Goal: Transaction & Acquisition: Purchase product/service

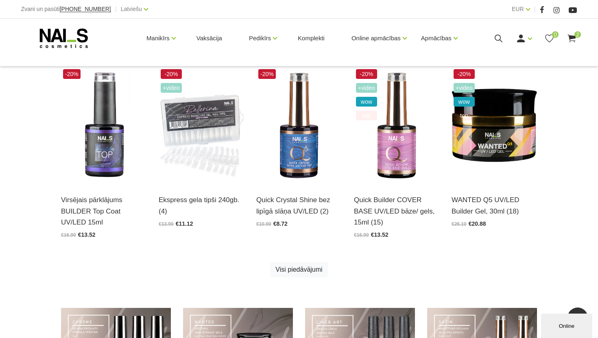
scroll to position [404, 0]
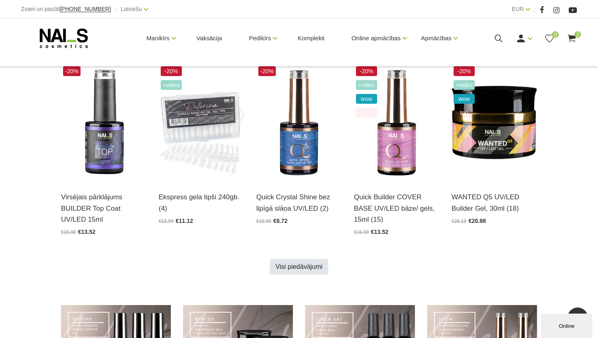
click at [288, 266] on link "Visi piedāvājumi" at bounding box center [298, 266] width 57 height 15
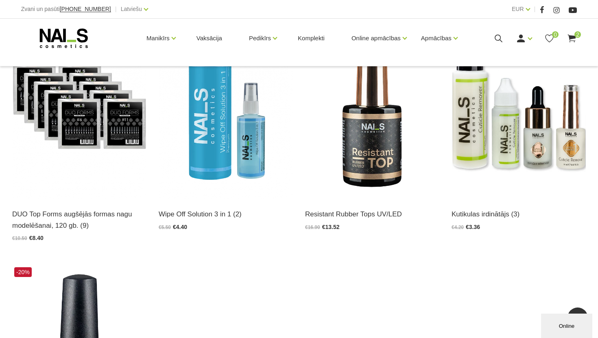
scroll to position [940, 0]
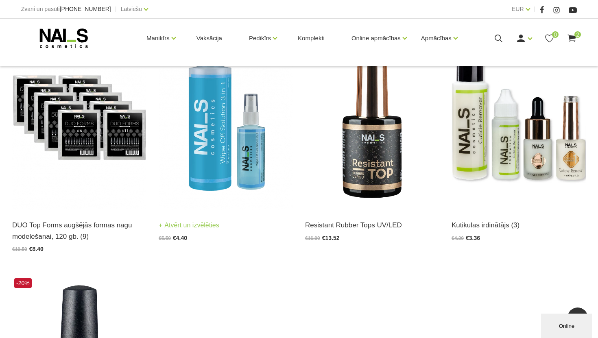
click at [238, 165] on img at bounding box center [226, 117] width 134 height 185
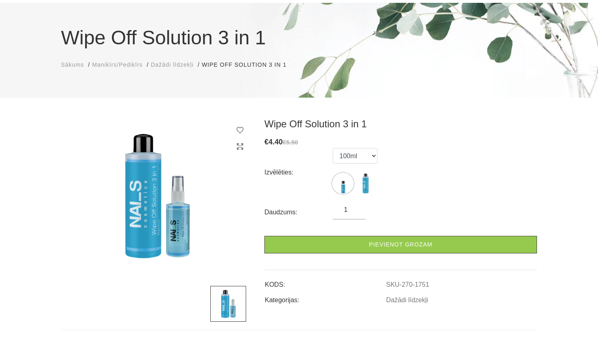
scroll to position [57, 0]
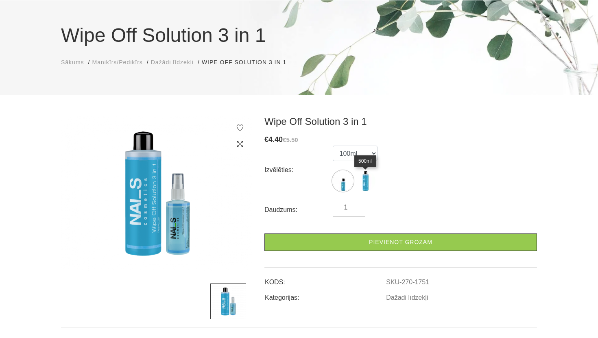
click at [369, 182] on img at bounding box center [365, 181] width 20 height 20
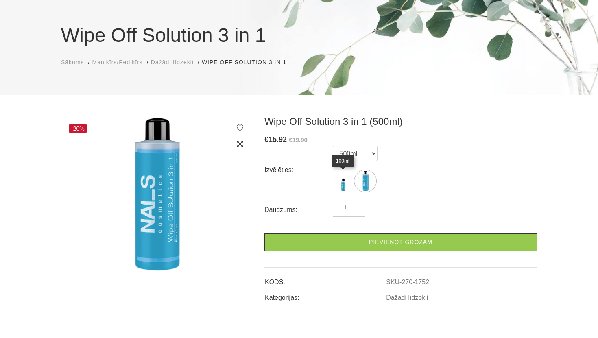
click at [344, 184] on img at bounding box center [343, 181] width 20 height 20
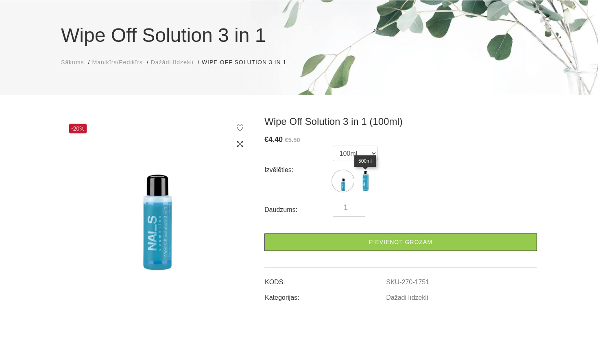
click at [370, 183] on img at bounding box center [365, 181] width 20 height 20
select select "1752"
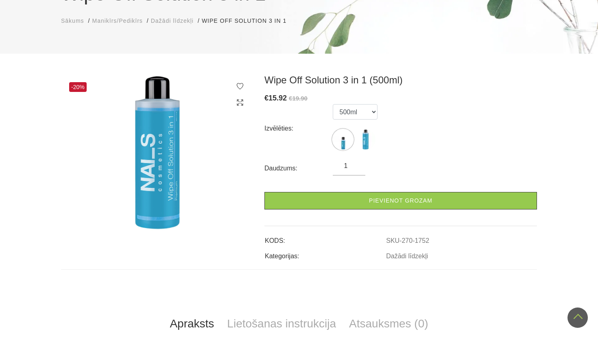
scroll to position [0, 0]
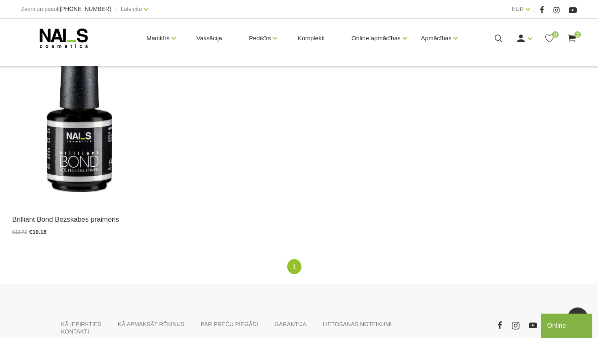
scroll to position [1198, 0]
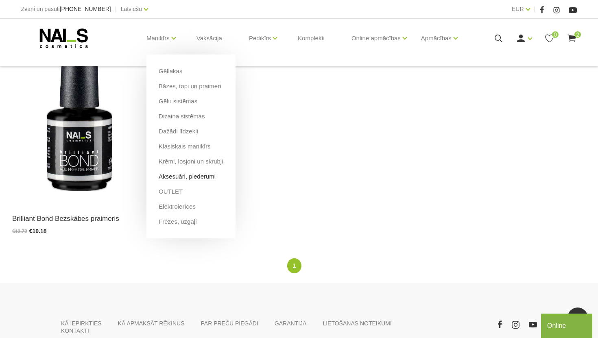
click at [182, 174] on link "Aksesuāri, piederumi" at bounding box center [187, 176] width 57 height 9
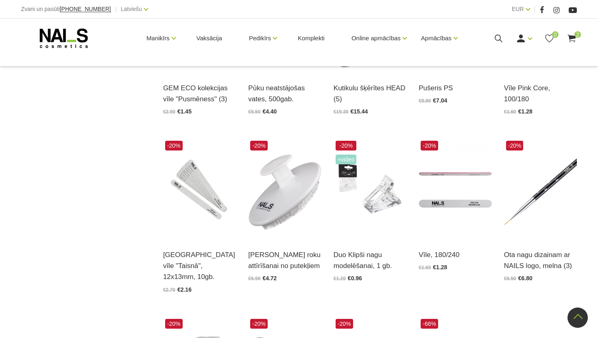
scroll to position [657, 0]
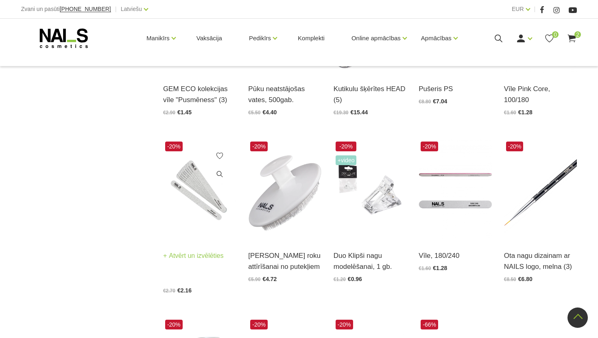
click at [199, 191] on img at bounding box center [199, 190] width 73 height 101
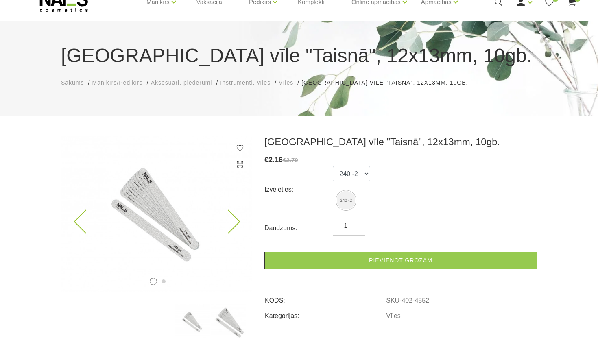
scroll to position [61, 0]
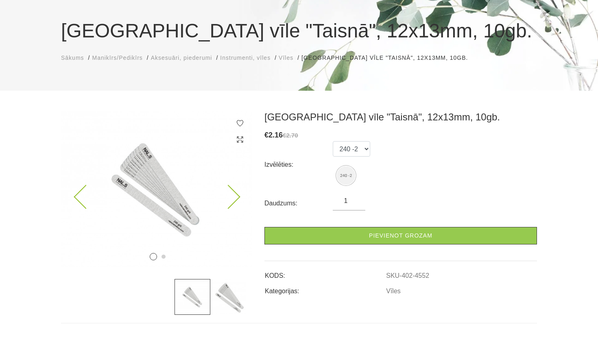
click at [228, 200] on icon at bounding box center [228, 197] width 24 height 24
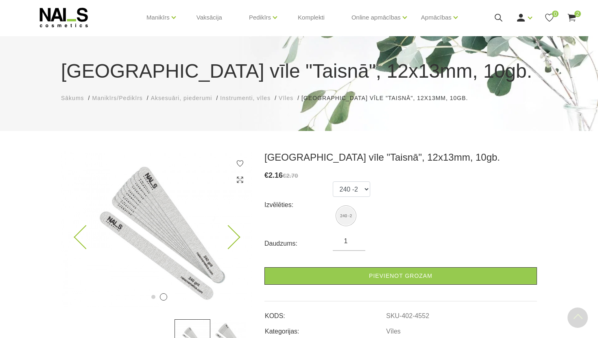
scroll to position [0, 0]
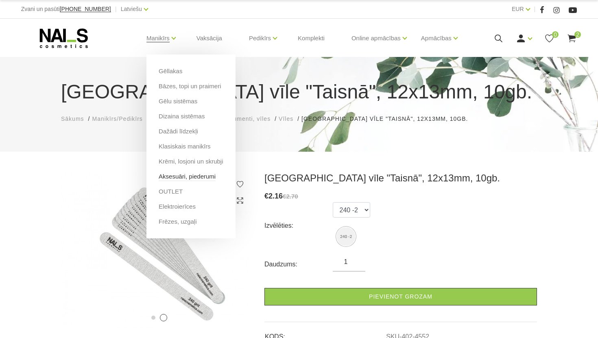
click at [169, 178] on link "Aksesuāri, piederumi" at bounding box center [187, 176] width 57 height 9
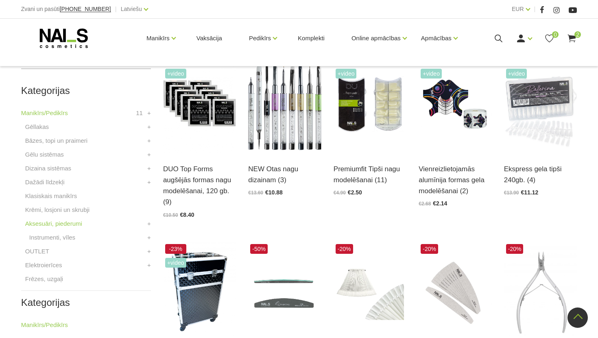
scroll to position [199, 0]
click at [71, 237] on link "Instrumenti, vīles" at bounding box center [52, 237] width 46 height 10
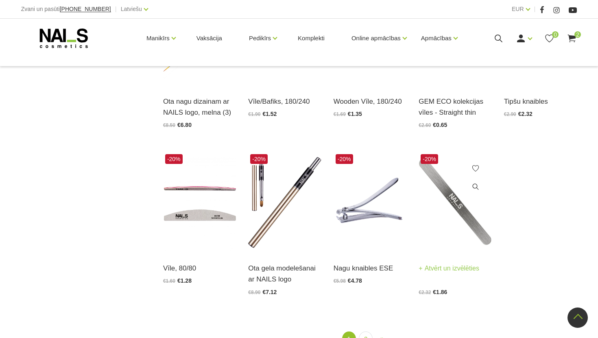
scroll to position [823, 0]
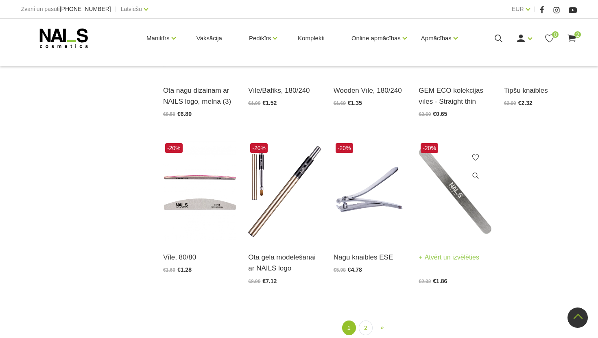
click at [451, 222] on img at bounding box center [455, 191] width 73 height 101
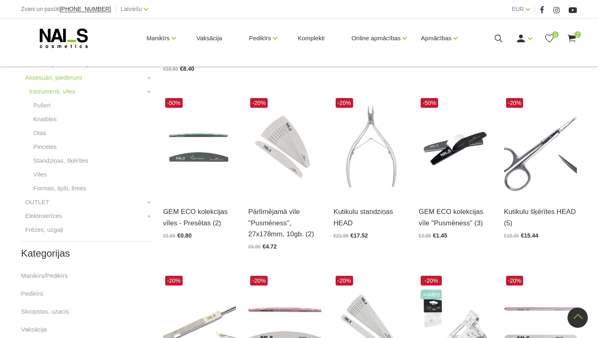
scroll to position [344, 0]
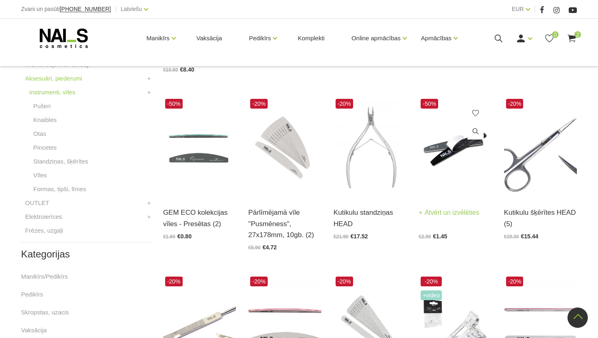
click at [455, 152] on img at bounding box center [455, 147] width 73 height 101
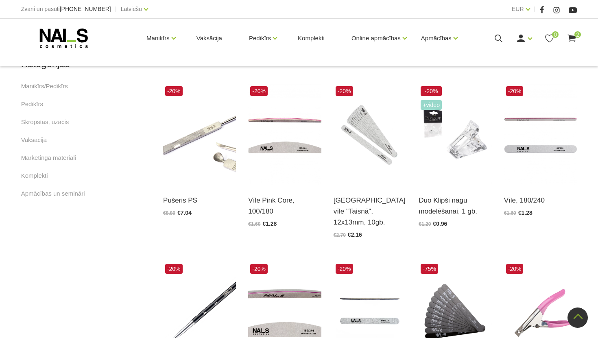
scroll to position [992, 0]
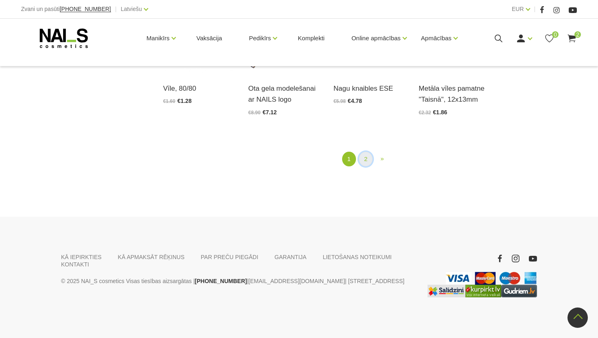
click at [364, 158] on link "2" at bounding box center [366, 159] width 14 height 15
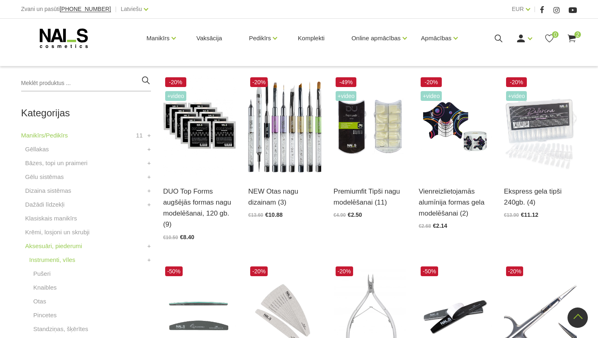
scroll to position [167, 0]
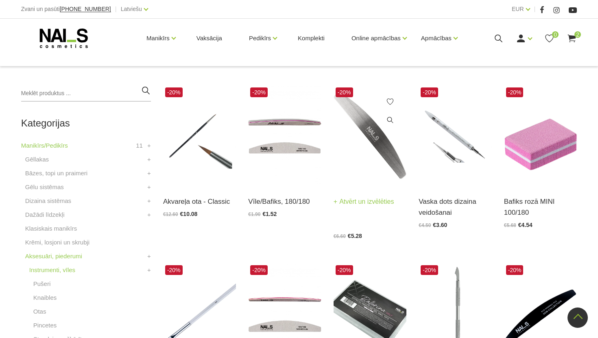
click at [366, 144] on img at bounding box center [370, 135] width 73 height 101
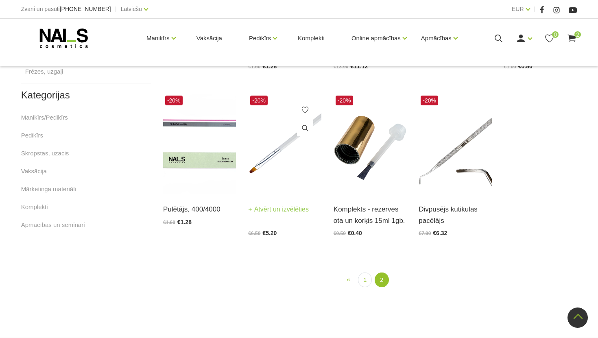
scroll to position [506, 0]
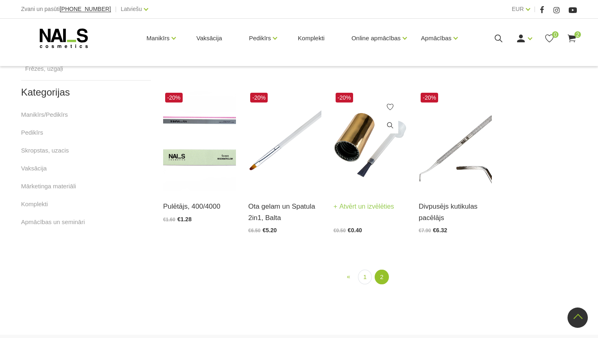
click at [362, 164] on img at bounding box center [370, 141] width 73 height 101
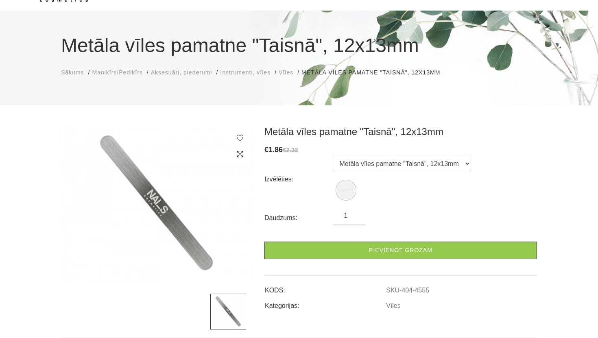
scroll to position [48, 0]
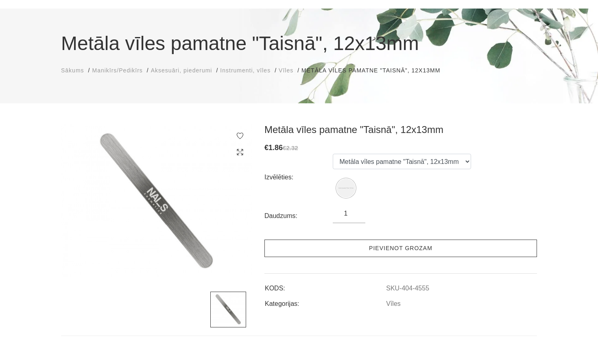
click at [403, 251] on link "Pievienot grozam" at bounding box center [401, 249] width 273 height 18
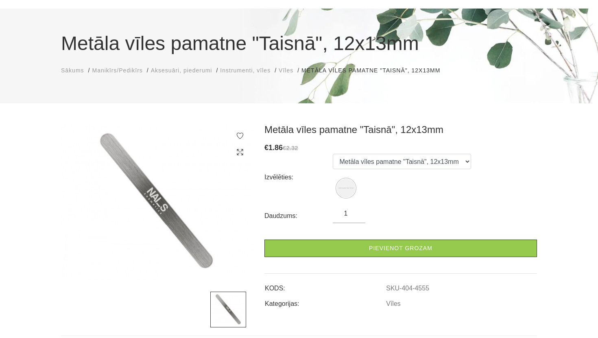
scroll to position [0, 0]
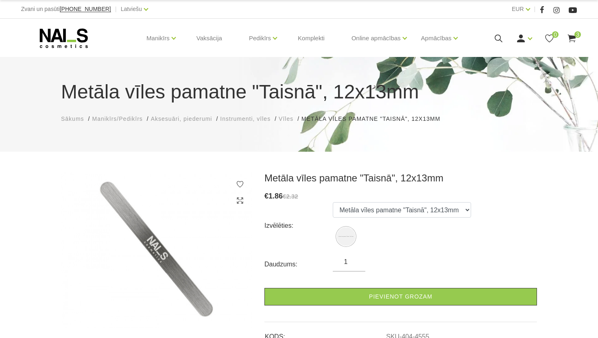
click at [574, 37] on use at bounding box center [572, 39] width 8 height 8
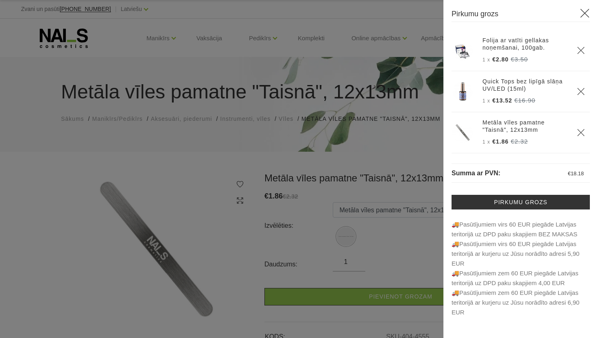
click at [307, 168] on div at bounding box center [299, 169] width 598 height 338
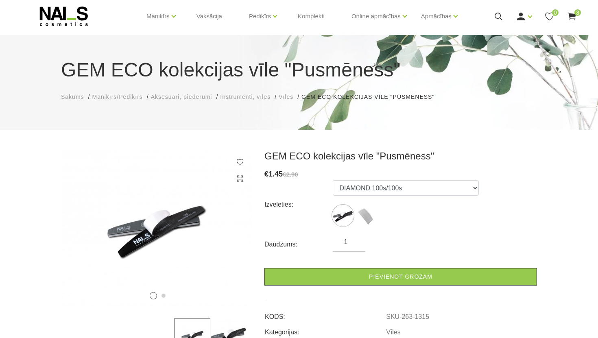
scroll to position [25, 0]
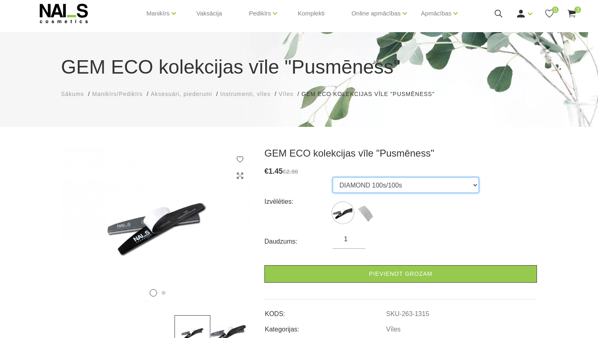
click at [399, 186] on select "DIAMOND 100s/100s Strip Sponge TOPAZ 240 - 10 replacements" at bounding box center [406, 185] width 146 height 15
click at [333, 178] on select "DIAMOND 100s/100s Strip Sponge TOPAZ 240 - 10 replacements" at bounding box center [406, 185] width 146 height 15
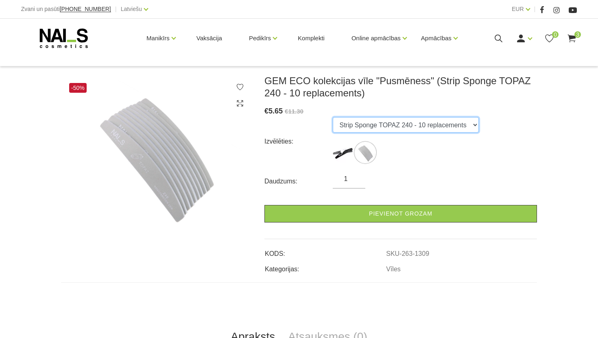
scroll to position [103, 0]
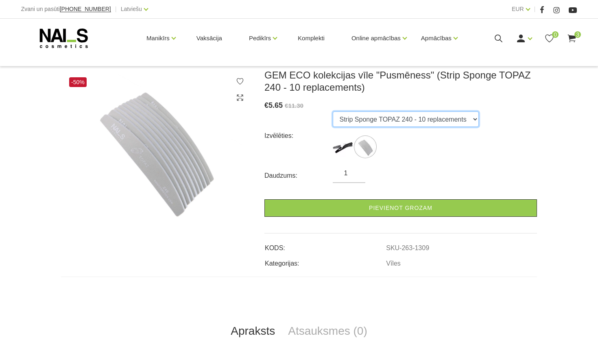
click at [432, 120] on select "DIAMOND 100s/100s Strip Sponge TOPAZ 240 - 10 replacements" at bounding box center [406, 119] width 146 height 15
select select "1315"
click at [333, 112] on select "DIAMOND 100s/100s Strip Sponge TOPAZ 240 - 10 replacements" at bounding box center [406, 119] width 146 height 15
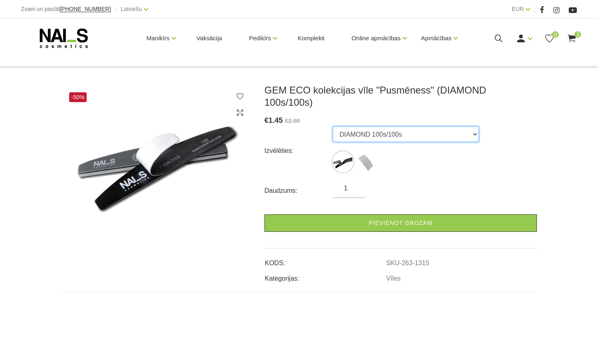
scroll to position [83, 0]
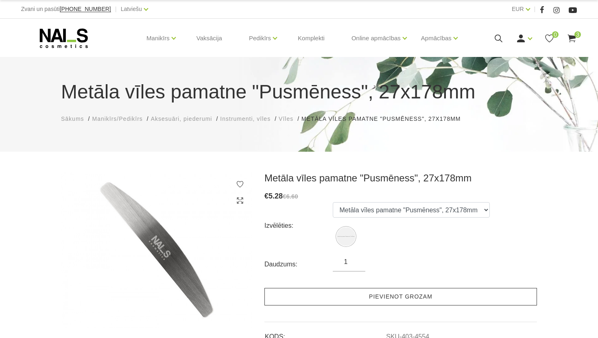
click at [318, 301] on link "Pievienot grozam" at bounding box center [401, 297] width 273 height 18
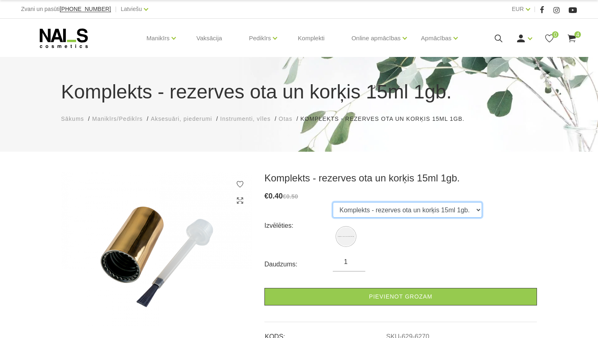
click at [350, 212] on select "Komplekts - rezerves ota un korķis 15ml 1gb." at bounding box center [407, 209] width 149 height 15
click at [333, 202] on select "Komplekts - rezerves ota un korķis 15ml 1gb." at bounding box center [407, 209] width 149 height 15
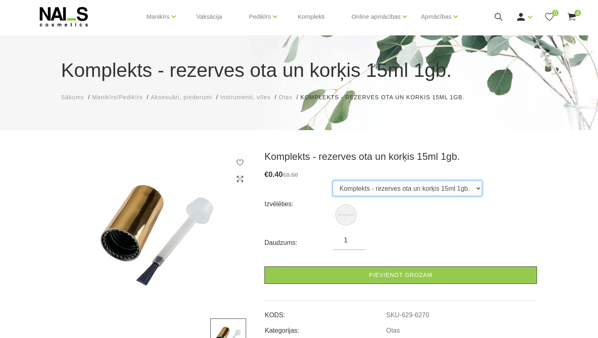
scroll to position [81, 0]
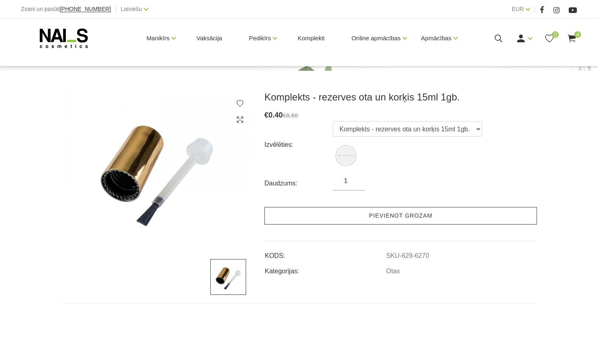
click at [352, 214] on link "Pievienot grozam" at bounding box center [401, 216] width 273 height 18
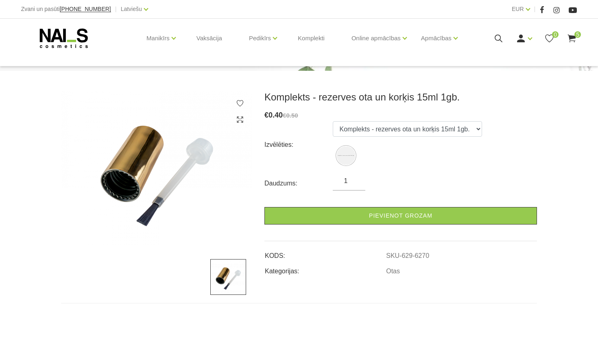
click at [575, 35] on span "5" at bounding box center [578, 34] width 7 height 7
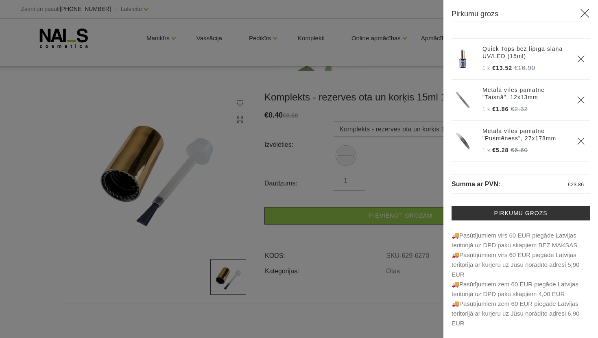
scroll to position [71, 0]
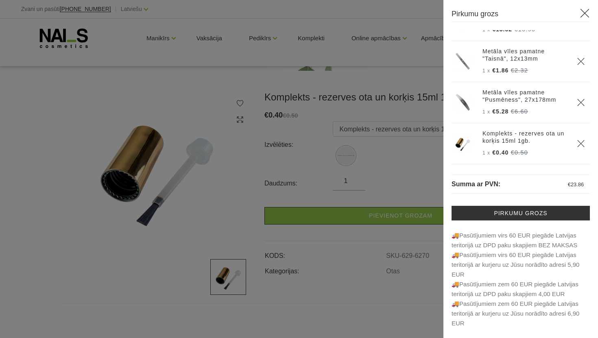
click at [382, 170] on div at bounding box center [299, 169] width 598 height 338
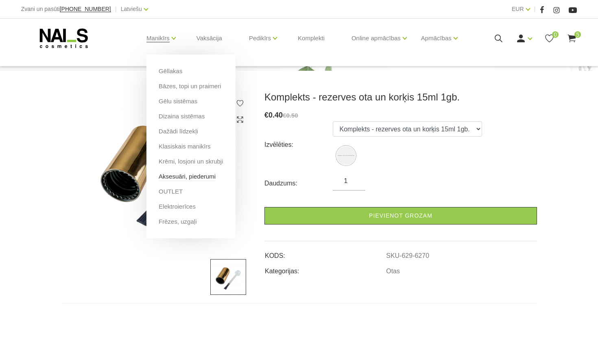
click at [175, 175] on link "Aksesuāri, piederumi" at bounding box center [187, 176] width 57 height 9
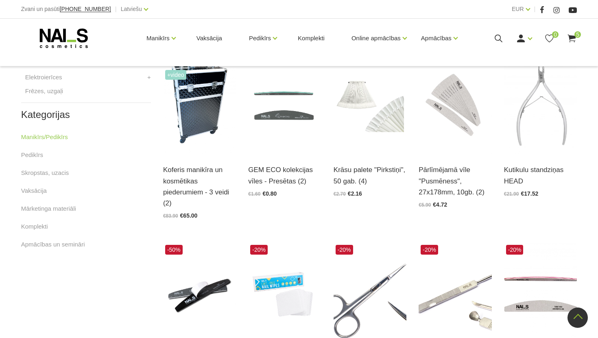
scroll to position [386, 0]
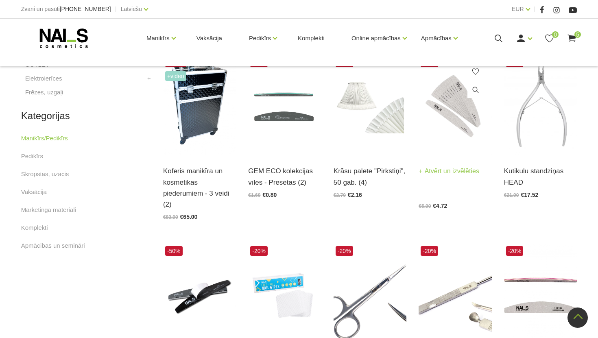
click at [452, 120] on img at bounding box center [455, 105] width 73 height 101
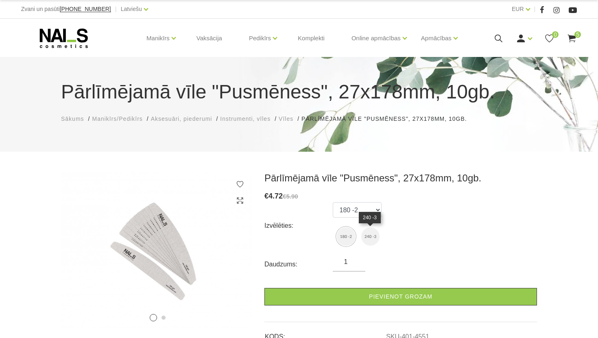
click at [371, 235] on img at bounding box center [371, 237] width 18 height 18
click at [348, 235] on img at bounding box center [346, 237] width 18 height 18
select select "4551"
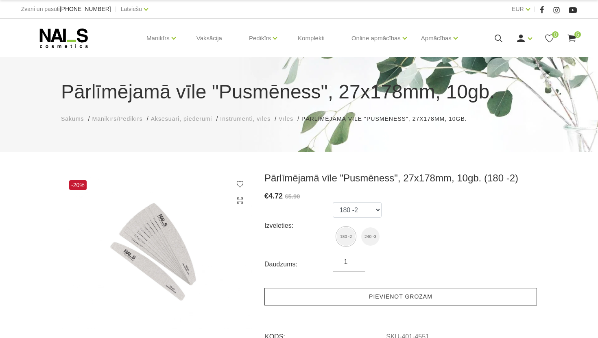
click at [357, 291] on link "Pievienot grozam" at bounding box center [401, 297] width 273 height 18
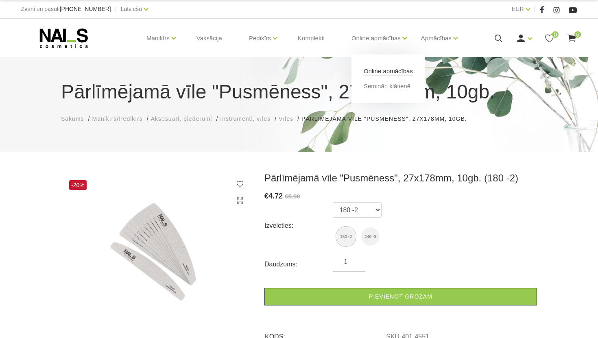
click at [387, 68] on link "Online apmācības" at bounding box center [388, 71] width 49 height 9
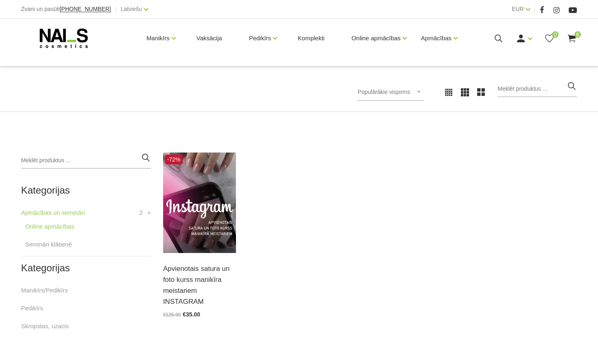
scroll to position [100, 0]
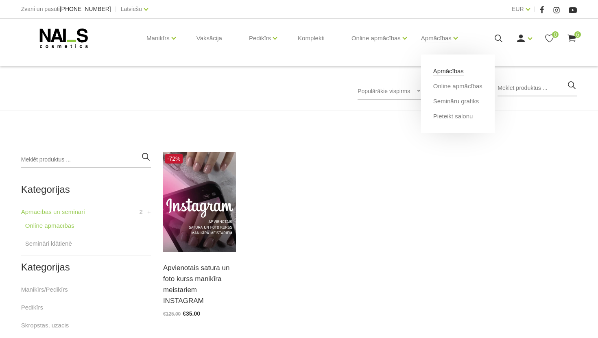
click at [446, 72] on link "Apmācības" at bounding box center [449, 71] width 31 height 9
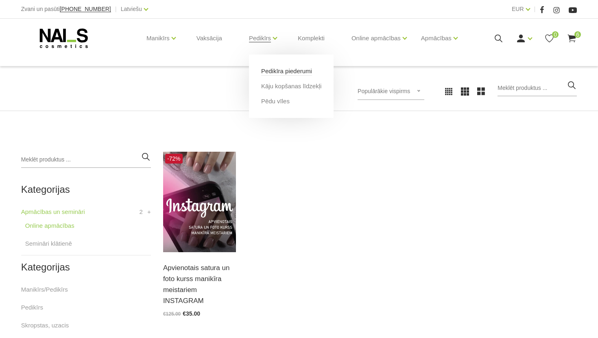
click at [270, 69] on link "Pedikīra piederumi" at bounding box center [286, 71] width 51 height 9
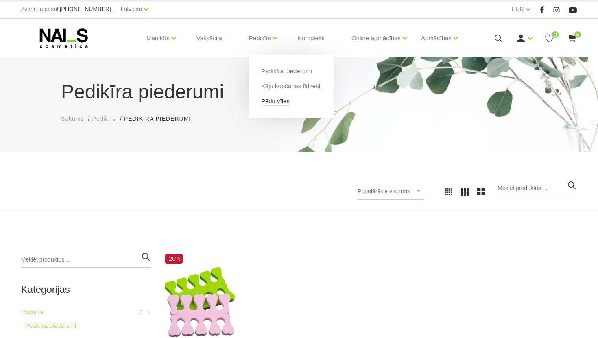
click at [267, 101] on link "Pēdu vīles" at bounding box center [275, 101] width 28 height 9
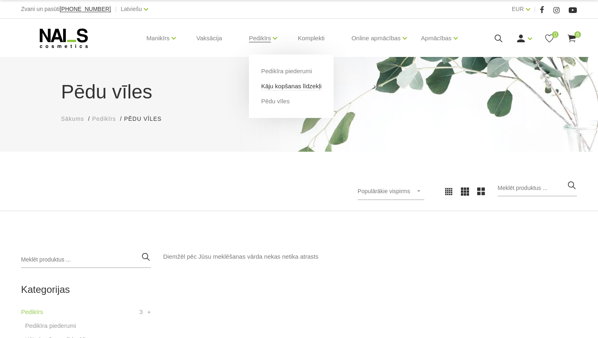
click at [282, 87] on link "Kāju kopšanas līdzekļi" at bounding box center [291, 86] width 60 height 9
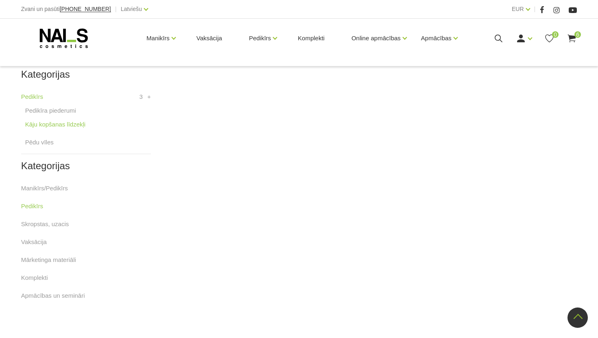
scroll to position [81, 0]
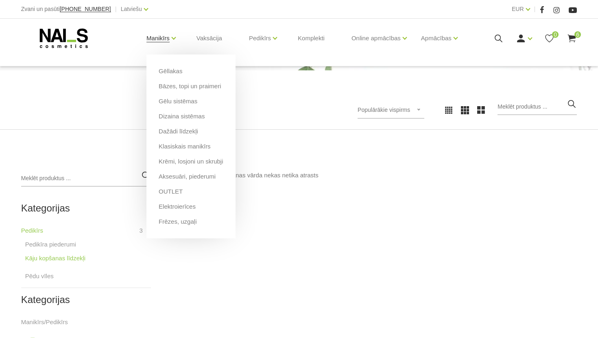
click at [160, 37] on link "Manikīrs" at bounding box center [158, 38] width 23 height 33
click at [165, 35] on link "Manikīrs" at bounding box center [158, 38] width 23 height 33
click at [174, 101] on link "Gēlu sistēmas" at bounding box center [178, 101] width 39 height 9
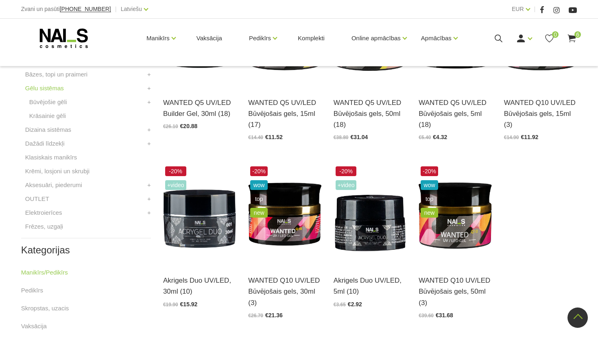
scroll to position [125, 0]
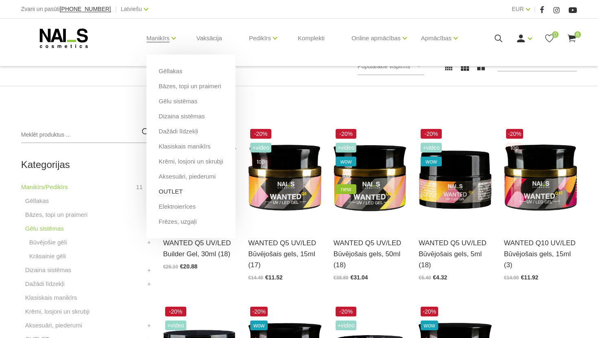
click at [173, 193] on link "OUTLET" at bounding box center [171, 191] width 24 height 9
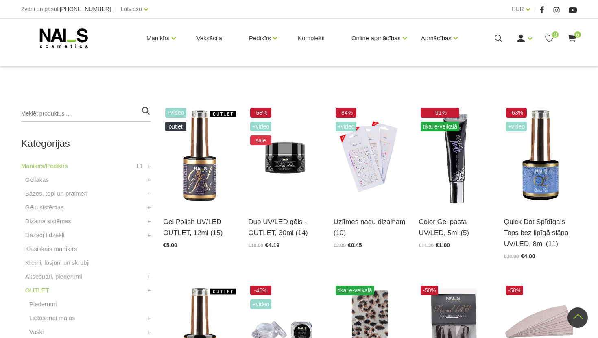
scroll to position [137, 0]
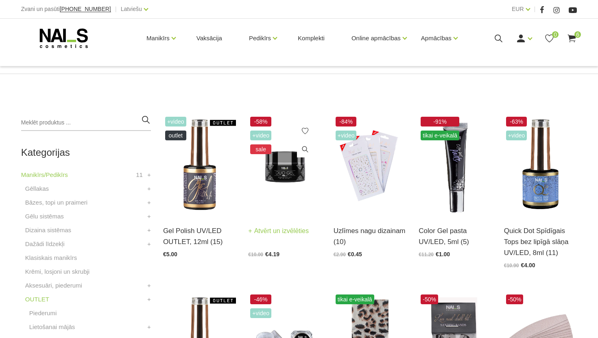
click at [277, 181] on img at bounding box center [284, 165] width 73 height 101
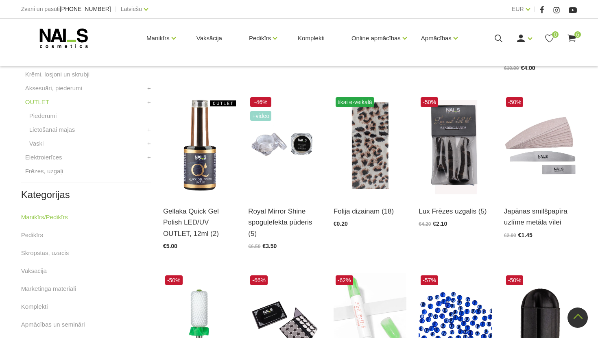
scroll to position [338, 0]
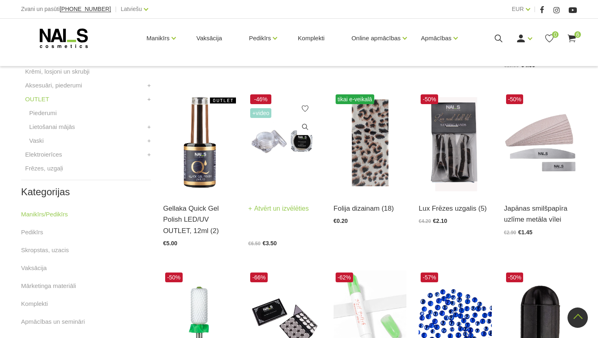
click at [284, 173] on img at bounding box center [284, 142] width 73 height 101
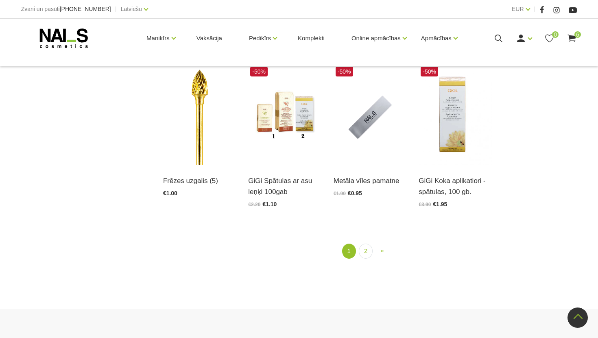
scroll to position [931, 0]
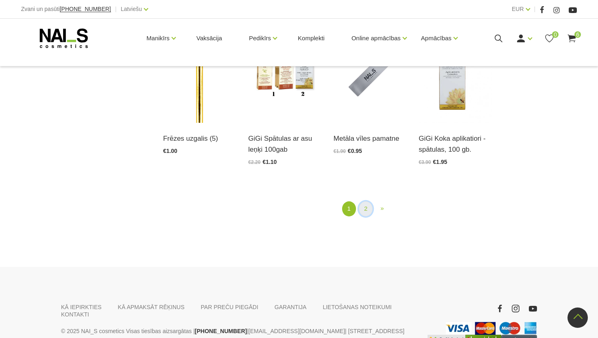
click at [366, 209] on link "2" at bounding box center [366, 209] width 14 height 15
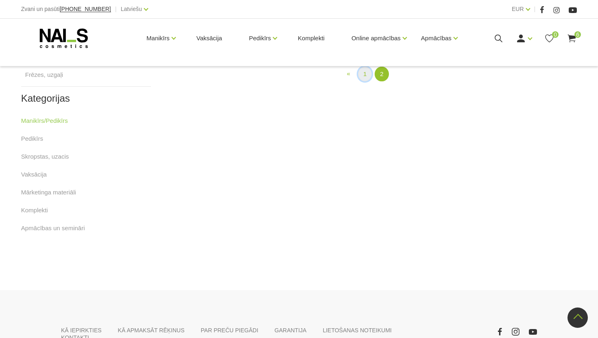
click at [367, 82] on link "1" at bounding box center [365, 74] width 14 height 15
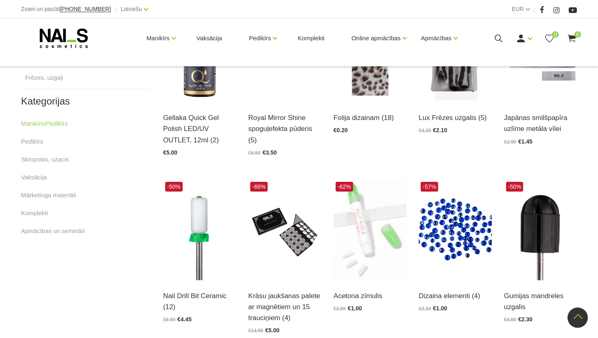
scroll to position [441, 0]
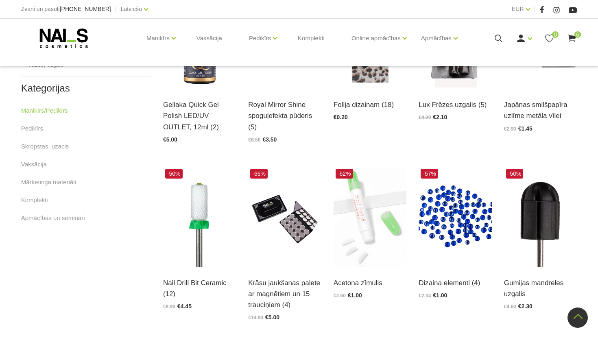
click at [572, 42] on icon at bounding box center [572, 38] width 10 height 10
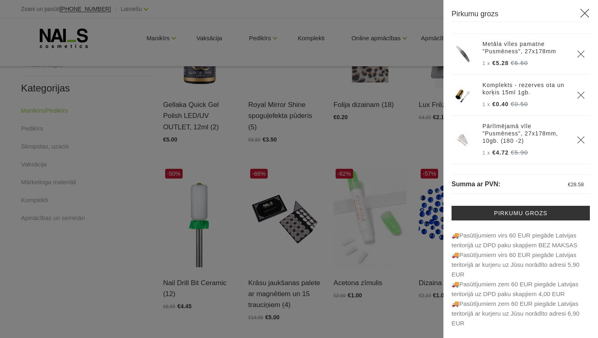
scroll to position [0, 0]
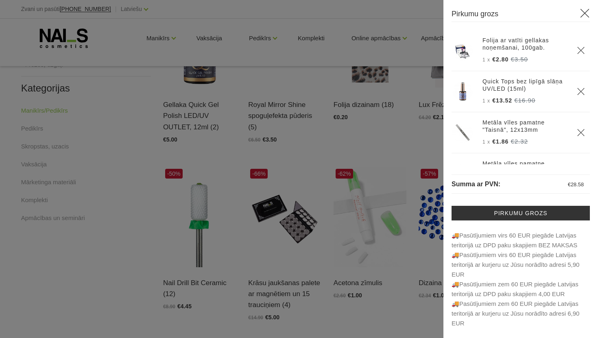
click at [580, 90] on use "Delete" at bounding box center [581, 91] width 7 height 7
click at [370, 92] on div at bounding box center [299, 169] width 598 height 338
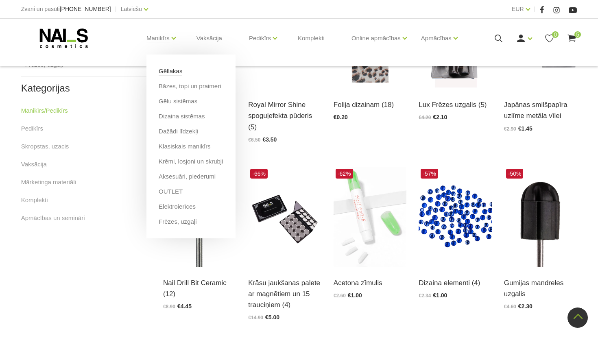
click at [172, 72] on link "Gēllakas" at bounding box center [171, 71] width 24 height 9
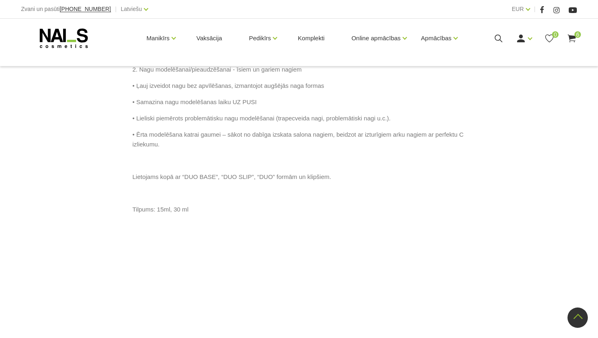
scroll to position [527, 0]
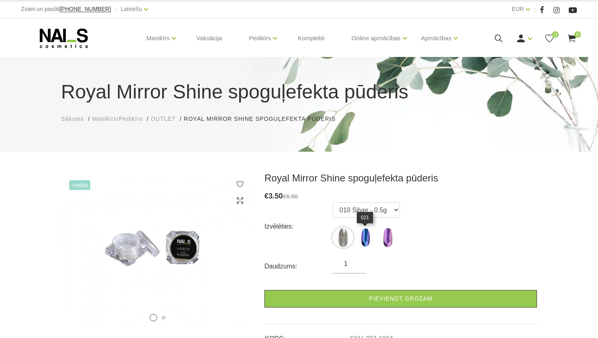
click at [364, 239] on img at bounding box center [365, 238] width 20 height 20
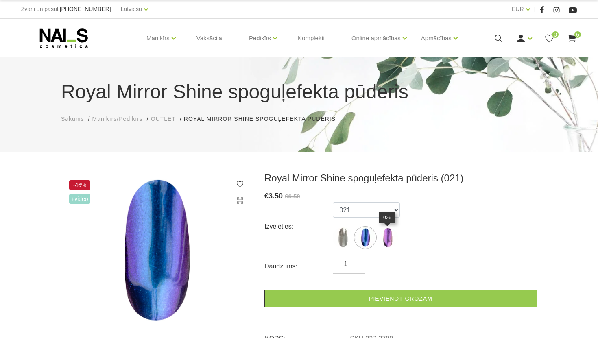
click at [387, 240] on img at bounding box center [388, 238] width 20 height 20
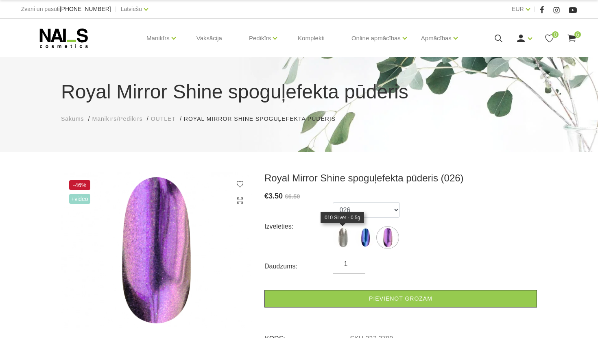
click at [336, 232] on img at bounding box center [343, 238] width 20 height 20
select select "1084"
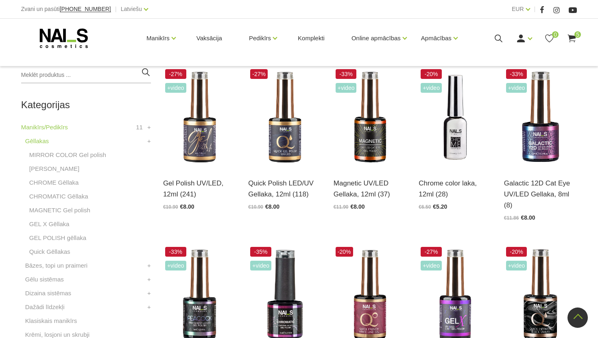
scroll to position [186, 0]
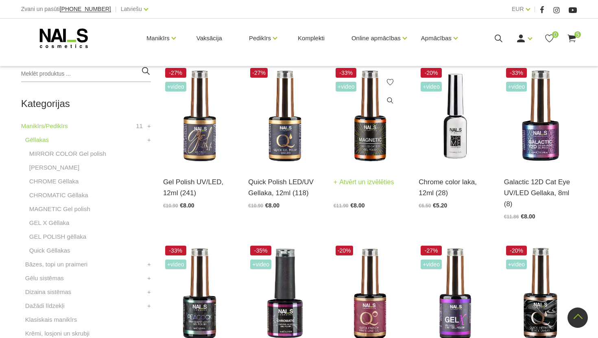
click at [370, 136] on img at bounding box center [370, 116] width 73 height 101
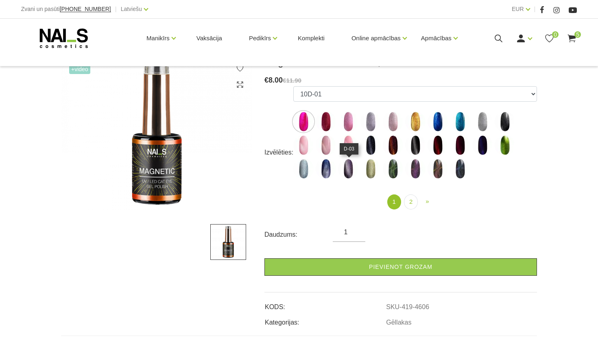
scroll to position [119, 0]
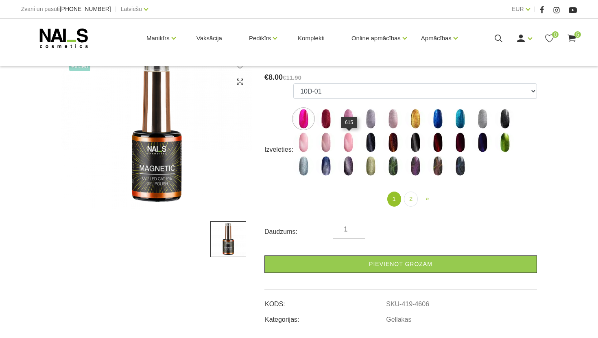
click at [351, 139] on img at bounding box center [348, 142] width 20 height 20
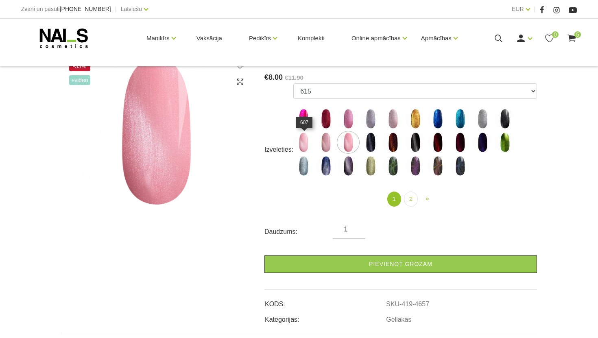
click at [303, 142] on img at bounding box center [304, 142] width 20 height 20
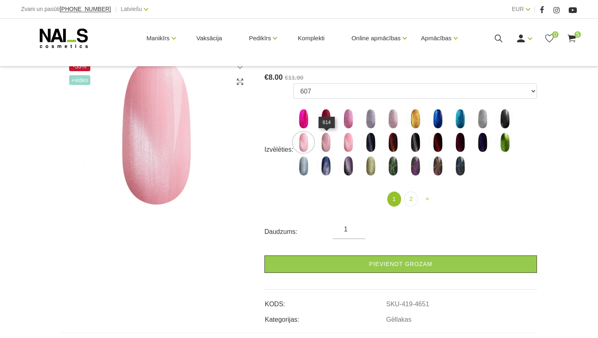
click at [327, 143] on img at bounding box center [326, 142] width 20 height 20
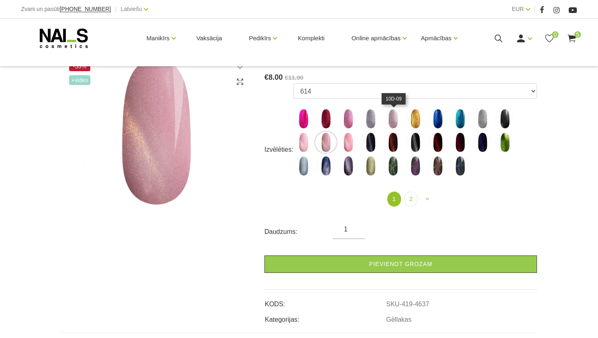
click at [397, 120] on img at bounding box center [393, 119] width 20 height 20
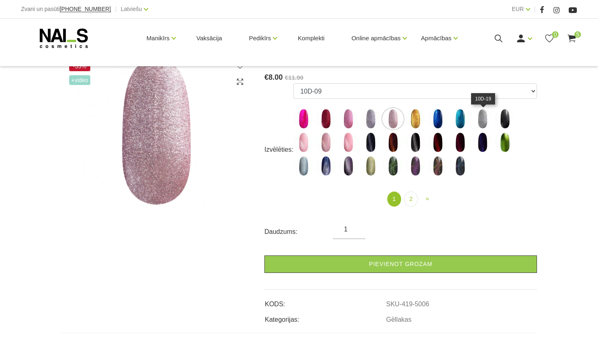
click at [485, 113] on img at bounding box center [483, 119] width 20 height 20
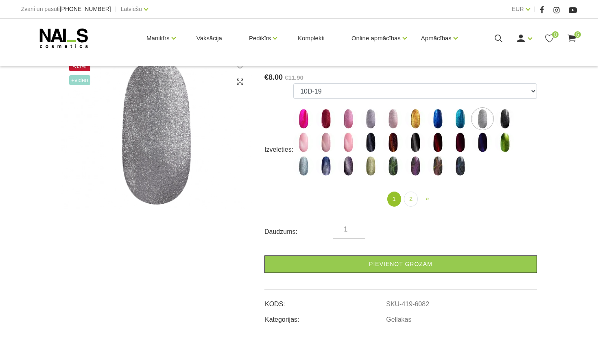
click at [292, 143] on div "Izvēlēties: 10D-01 10D-04 10D-07 10D-08 10D-09 10D-13 10D-14 10D-15 10D-19 10D-…" at bounding box center [401, 149] width 273 height 133
click at [305, 143] on img at bounding box center [304, 142] width 20 height 20
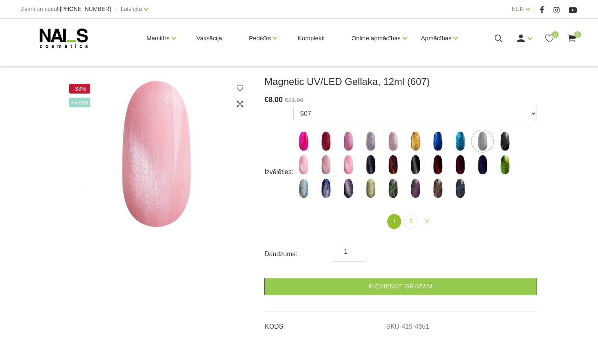
scroll to position [96, 0]
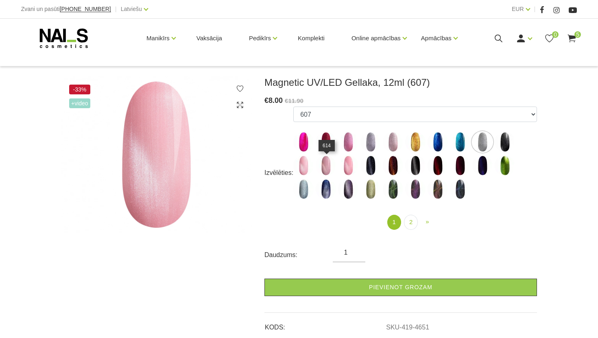
click at [322, 169] on img at bounding box center [326, 166] width 20 height 20
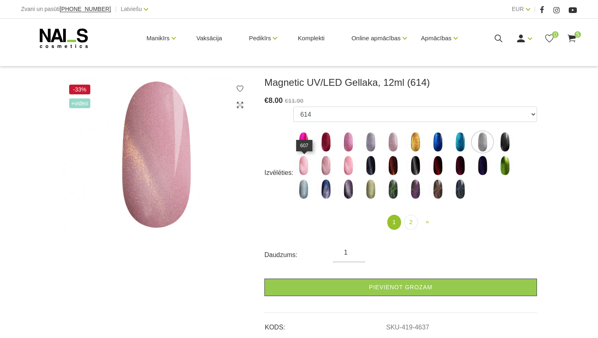
click at [311, 170] on img at bounding box center [304, 166] width 20 height 20
select select "4651"
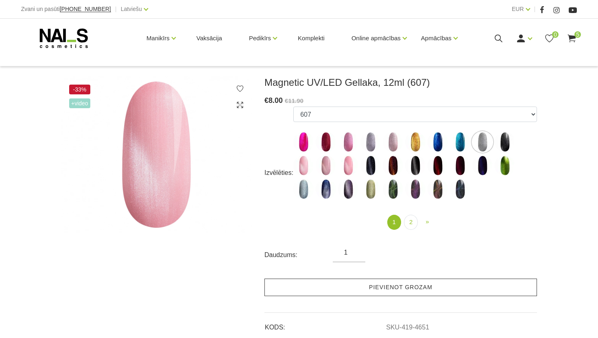
click at [299, 287] on link "Pievienot grozam" at bounding box center [401, 288] width 273 height 18
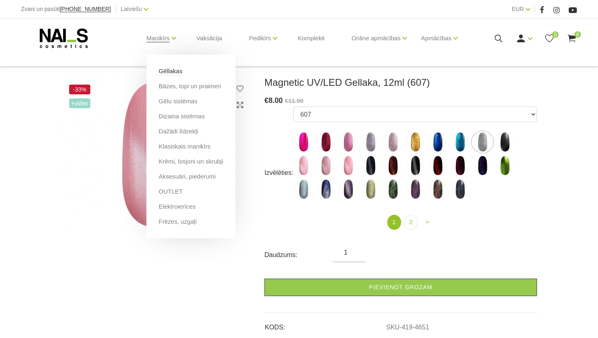
click at [167, 71] on link "Gēllakas" at bounding box center [171, 71] width 24 height 9
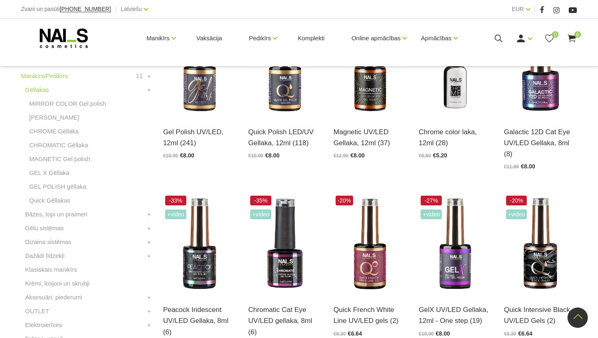
scroll to position [234, 0]
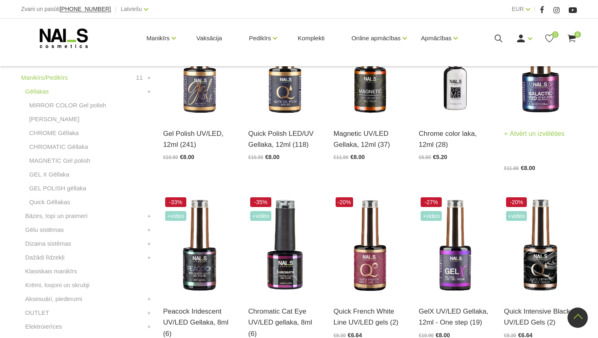
click at [520, 96] on img at bounding box center [540, 68] width 73 height 101
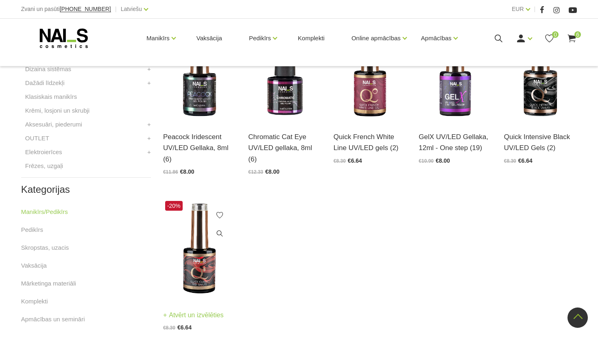
scroll to position [411, 0]
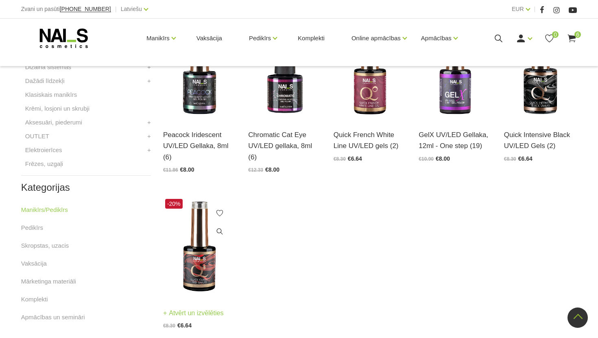
click at [192, 251] on img at bounding box center [199, 247] width 73 height 101
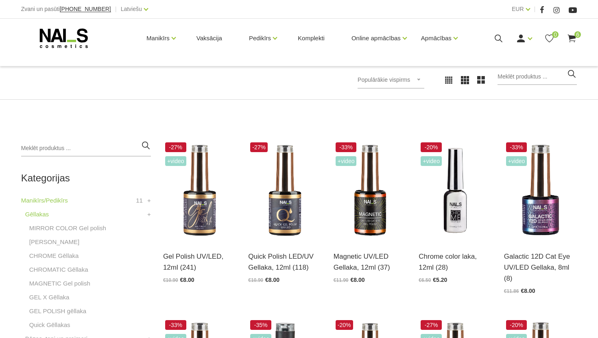
scroll to position [178, 0]
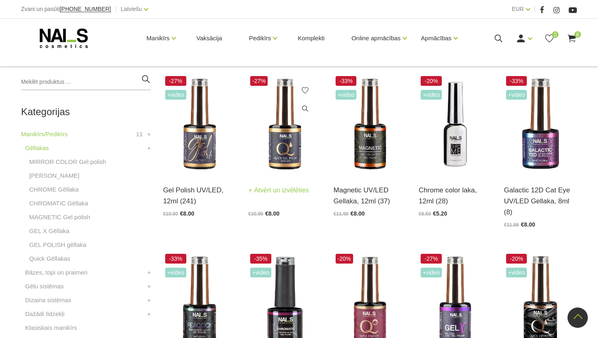
click at [288, 139] on img at bounding box center [284, 124] width 73 height 101
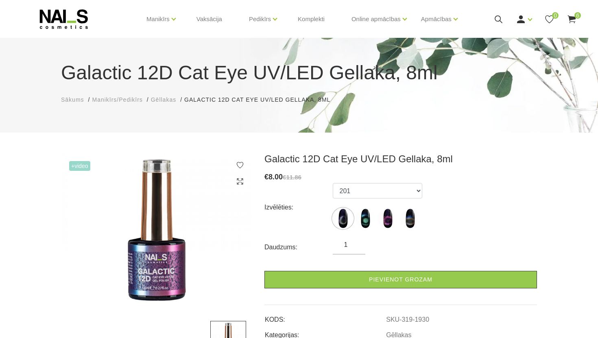
scroll to position [25, 0]
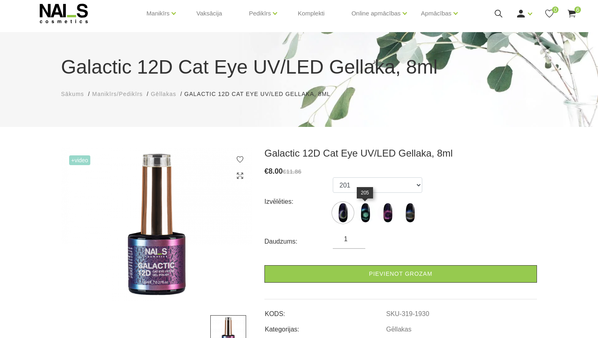
click at [359, 217] on img at bounding box center [365, 213] width 20 height 20
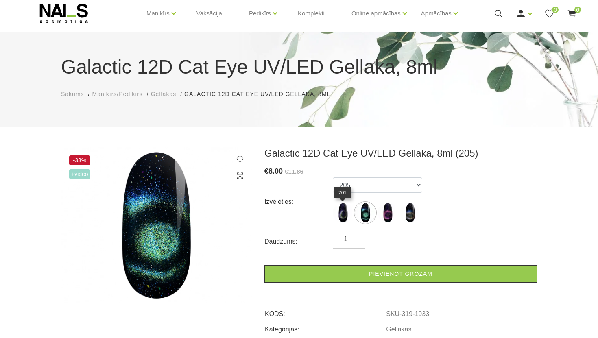
click at [347, 216] on img at bounding box center [343, 213] width 20 height 20
select select "1930"
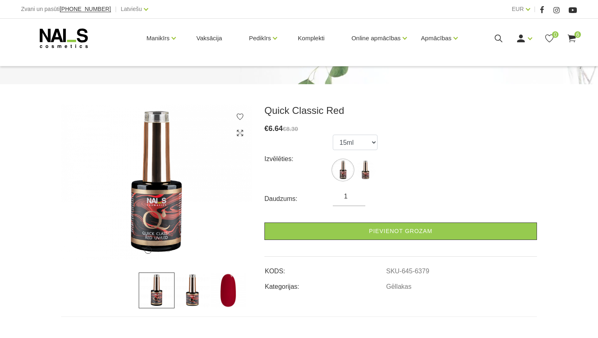
scroll to position [87, 0]
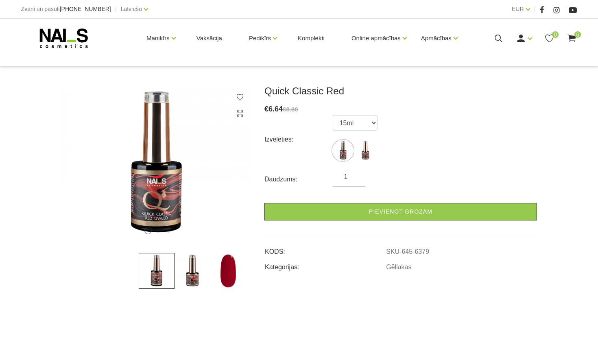
click at [229, 262] on img at bounding box center [228, 271] width 36 height 36
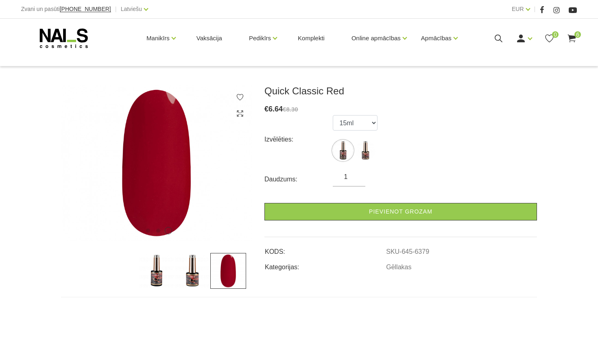
click at [365, 162] on ul "15ml 8ml" at bounding box center [355, 139] width 45 height 49
click at [365, 154] on img at bounding box center [365, 150] width 20 height 20
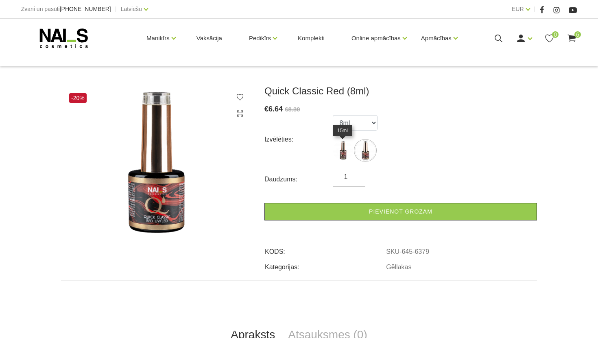
click at [339, 150] on img at bounding box center [343, 150] width 20 height 20
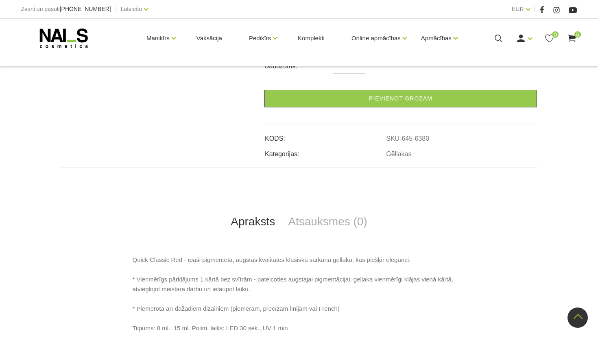
scroll to position [0, 0]
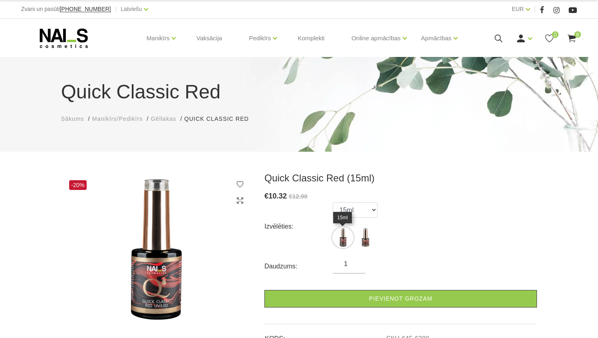
click at [340, 239] on img at bounding box center [343, 238] width 20 height 20
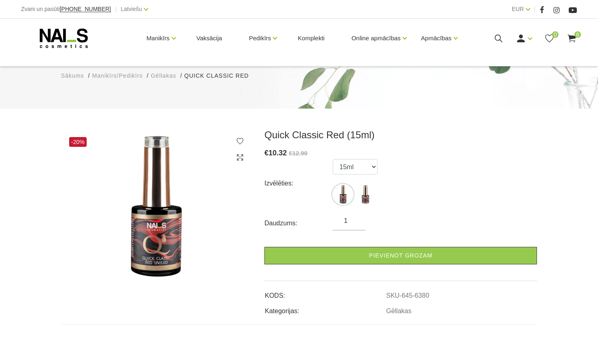
scroll to position [70, 0]
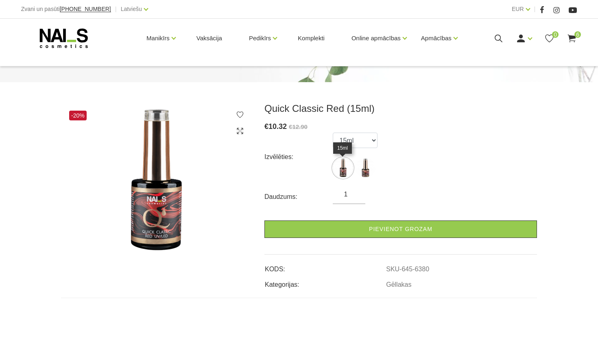
click at [343, 173] on img at bounding box center [343, 168] width 20 height 20
click at [341, 171] on img at bounding box center [343, 168] width 20 height 20
click at [362, 141] on select "15ml 8ml" at bounding box center [355, 140] width 45 height 15
click at [333, 133] on select "15ml 8ml" at bounding box center [355, 140] width 45 height 15
click at [359, 134] on select "15ml 8ml" at bounding box center [355, 140] width 45 height 15
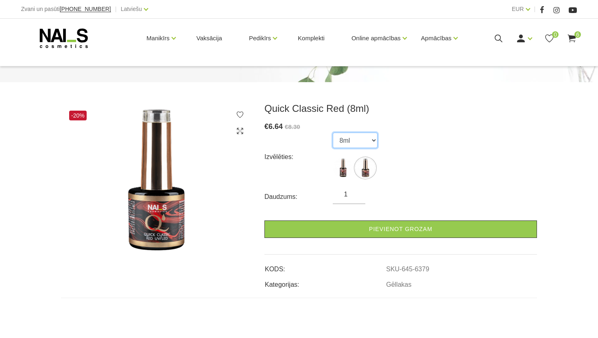
select select "6380"
click at [333, 133] on select "15ml 8ml" at bounding box center [355, 140] width 45 height 15
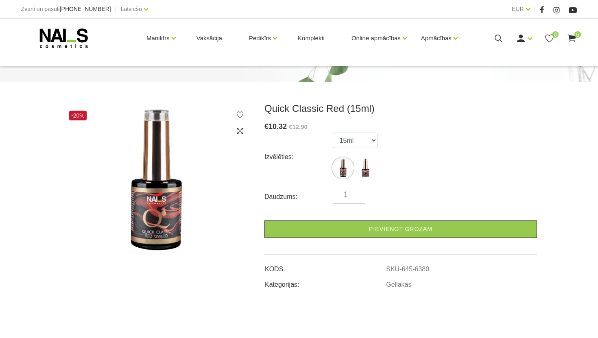
click at [162, 226] on img at bounding box center [156, 181] width 191 height 157
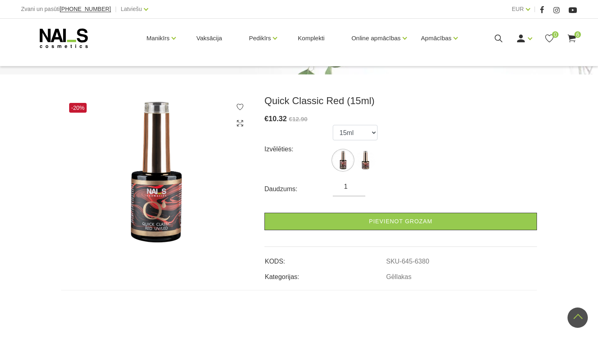
scroll to position [45, 0]
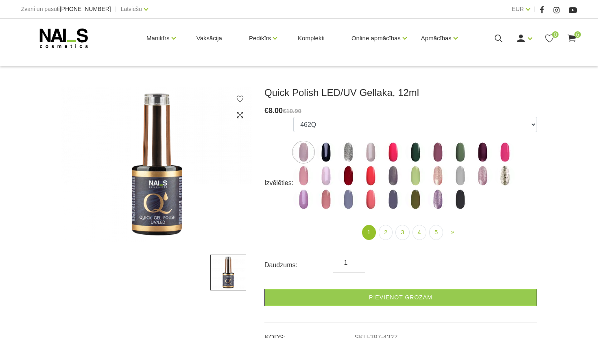
scroll to position [93, 0]
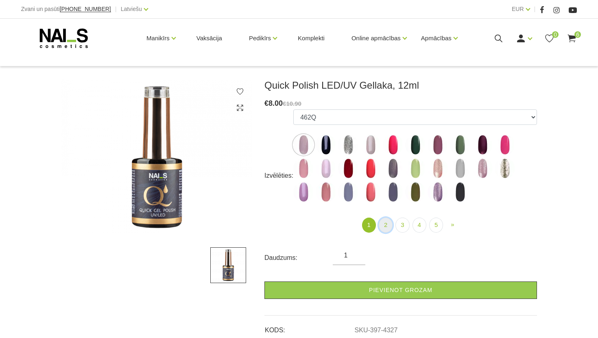
click at [388, 221] on link "2" at bounding box center [386, 225] width 14 height 15
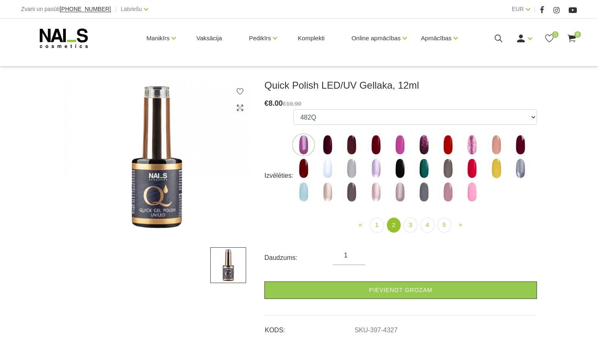
click at [355, 141] on img at bounding box center [352, 145] width 20 height 20
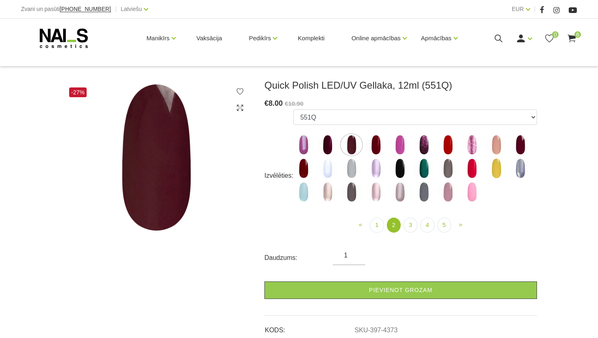
click at [311, 161] on img at bounding box center [304, 168] width 20 height 20
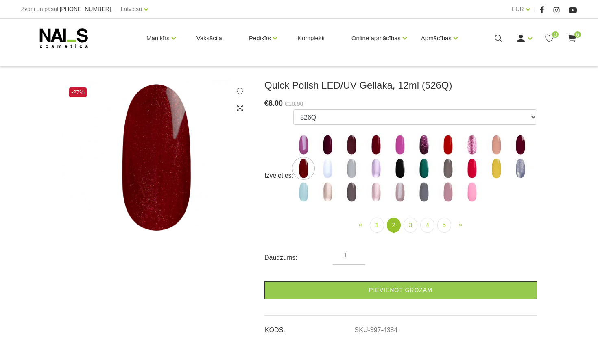
click at [375, 145] on img at bounding box center [376, 145] width 20 height 20
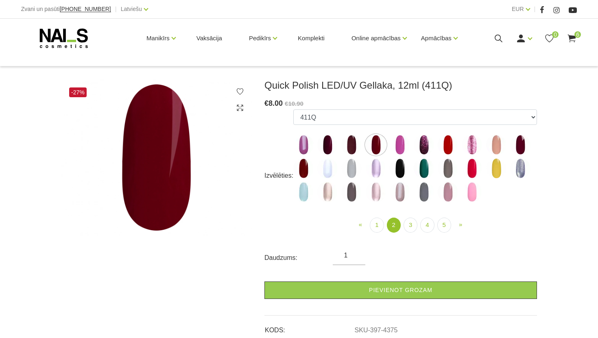
click at [333, 145] on img at bounding box center [328, 145] width 20 height 20
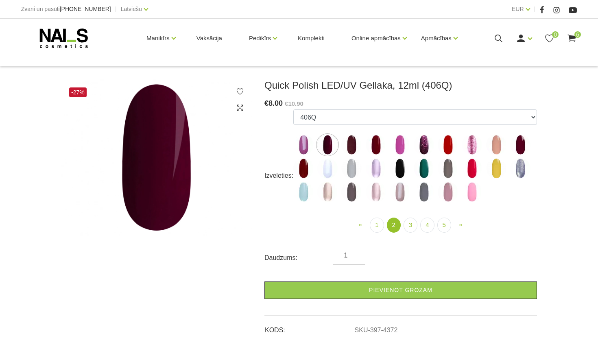
click at [381, 195] on img at bounding box center [376, 192] width 20 height 20
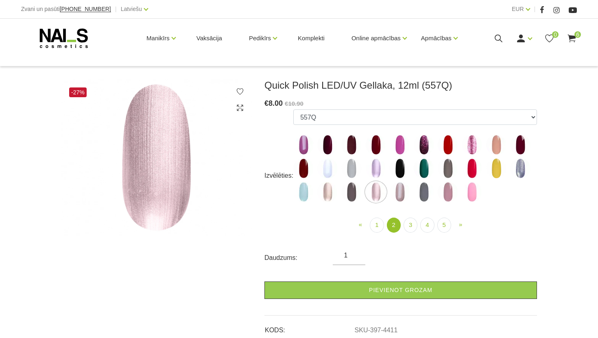
click at [526, 164] on img at bounding box center [521, 168] width 20 height 20
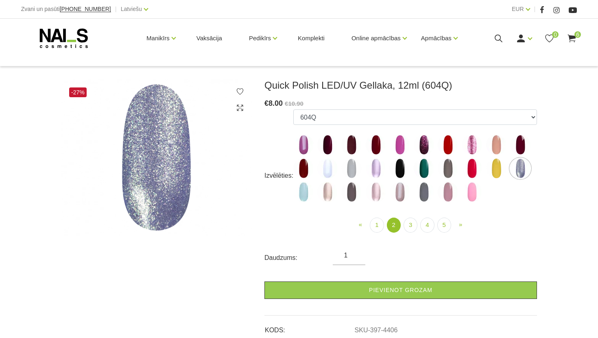
click at [471, 146] on img at bounding box center [472, 145] width 20 height 20
select select "4379"
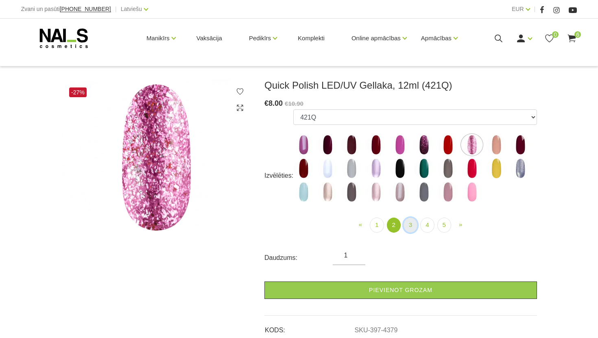
click at [412, 227] on link "3" at bounding box center [411, 225] width 14 height 15
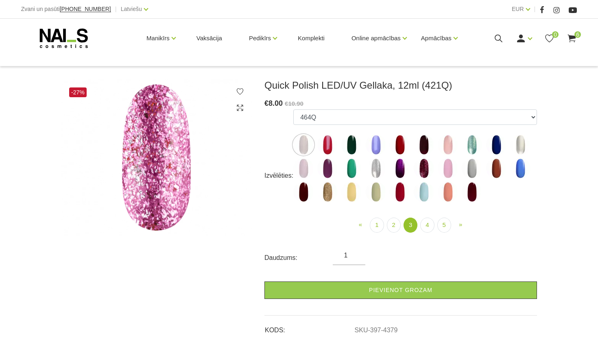
click at [307, 144] on img at bounding box center [304, 145] width 20 height 20
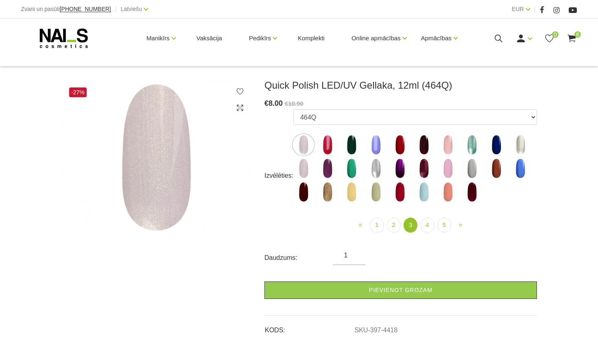
click at [308, 163] on img at bounding box center [304, 168] width 20 height 20
click at [332, 142] on img at bounding box center [328, 145] width 20 height 20
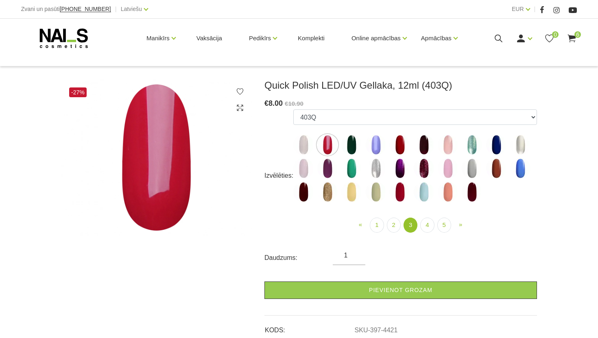
click at [447, 142] on img at bounding box center [448, 145] width 20 height 20
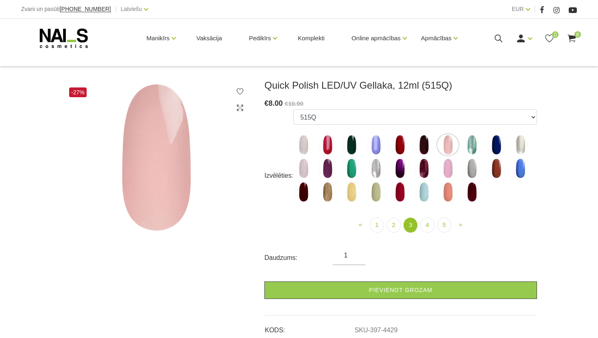
click at [401, 146] on img at bounding box center [400, 145] width 20 height 20
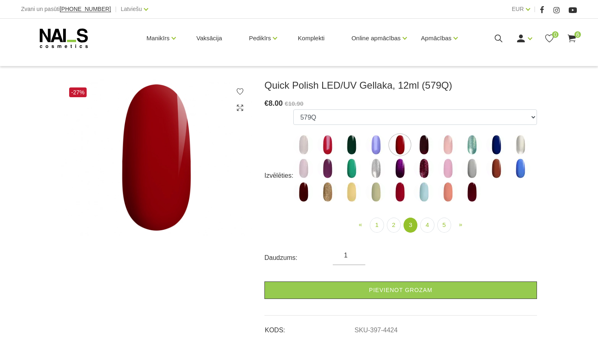
click at [402, 186] on img at bounding box center [400, 192] width 20 height 20
select select "5195"
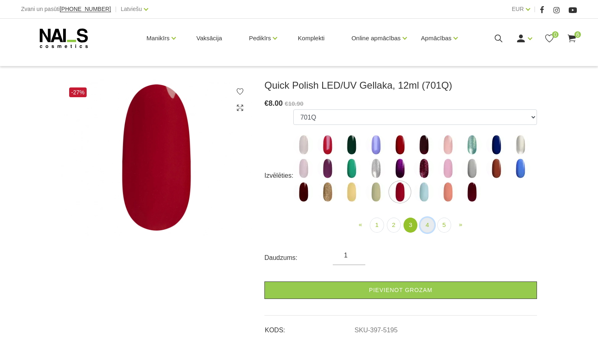
click at [431, 224] on link "4" at bounding box center [428, 225] width 14 height 15
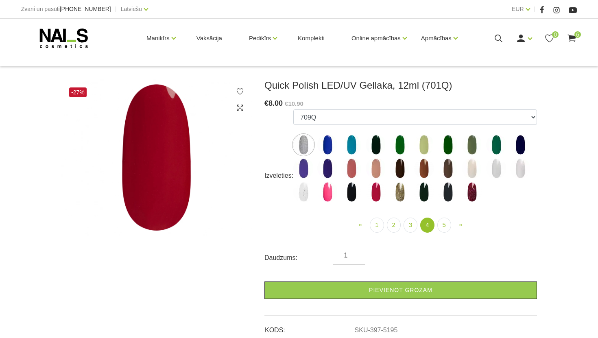
click at [379, 198] on img at bounding box center [376, 192] width 20 height 20
select select "6310"
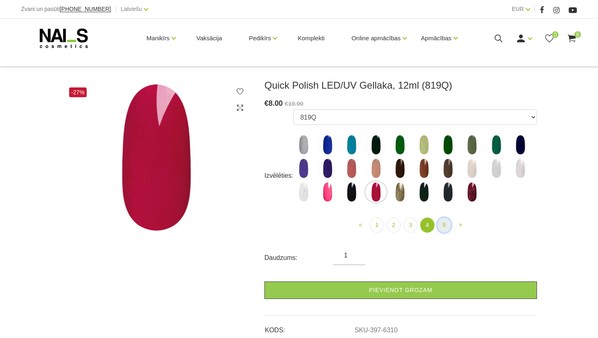
click at [445, 221] on link "5" at bounding box center [445, 225] width 14 height 15
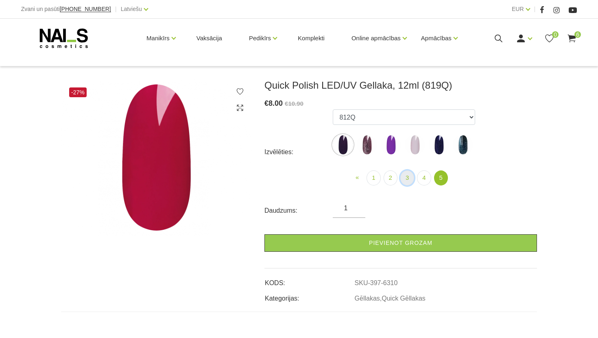
click at [405, 175] on link "3" at bounding box center [408, 178] width 14 height 15
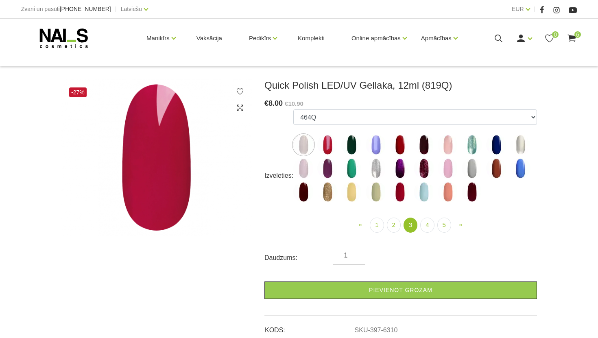
click at [402, 145] on img at bounding box center [400, 145] width 20 height 20
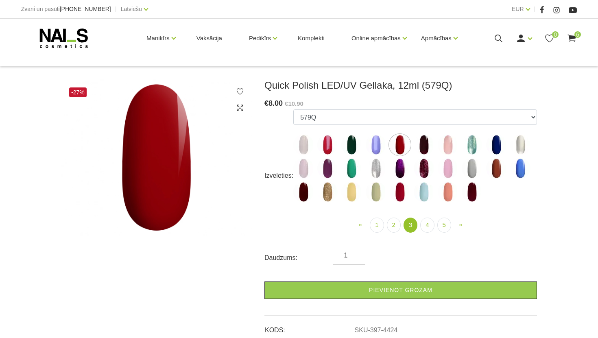
click at [402, 188] on img at bounding box center [400, 192] width 20 height 20
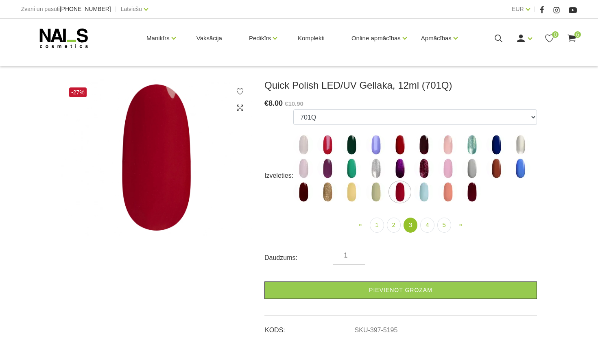
click at [399, 147] on img at bounding box center [400, 145] width 20 height 20
select select "4424"
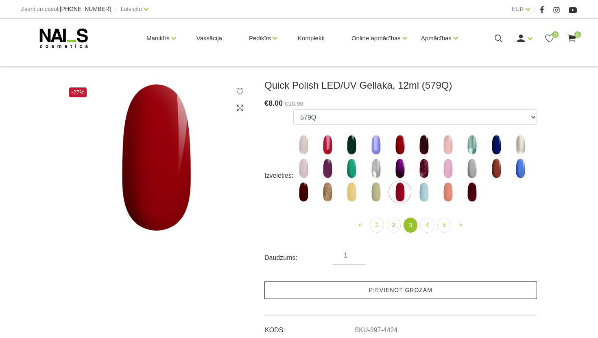
click at [354, 289] on link "Pievienot grozam" at bounding box center [401, 291] width 273 height 18
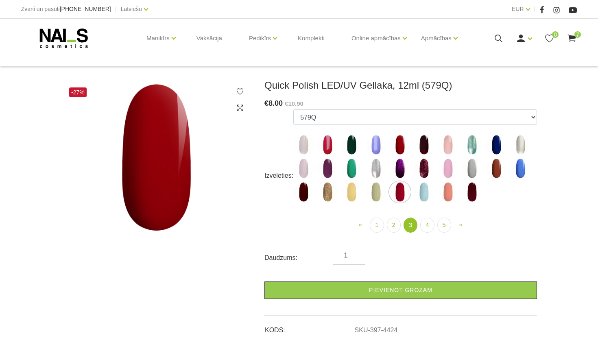
click at [569, 40] on icon at bounding box center [572, 38] width 10 height 10
